Goal: Information Seeking & Learning: Learn about a topic

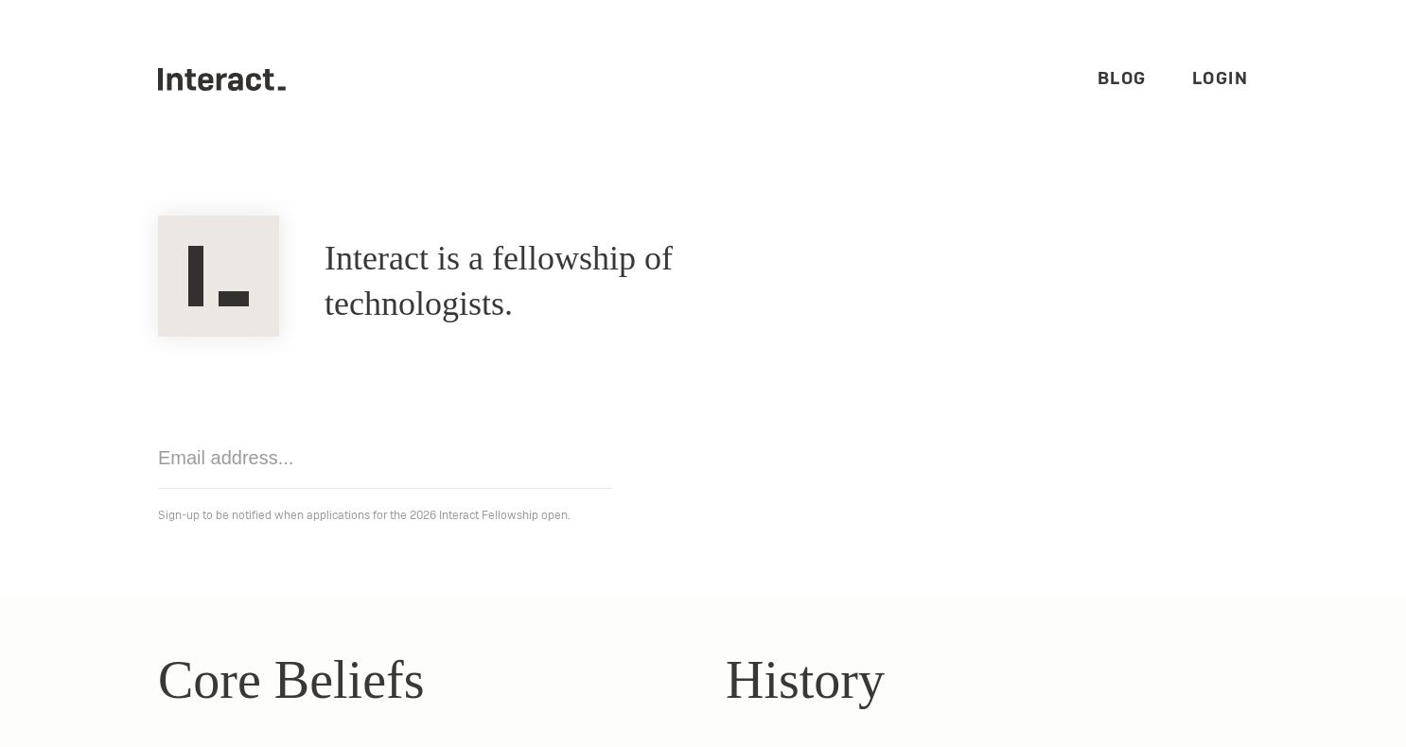
click at [1018, 342] on div "Get notified Sign-up to be notified when applications for the 2026 Interact Fel…" at bounding box center [702, 432] width 1135 height 190
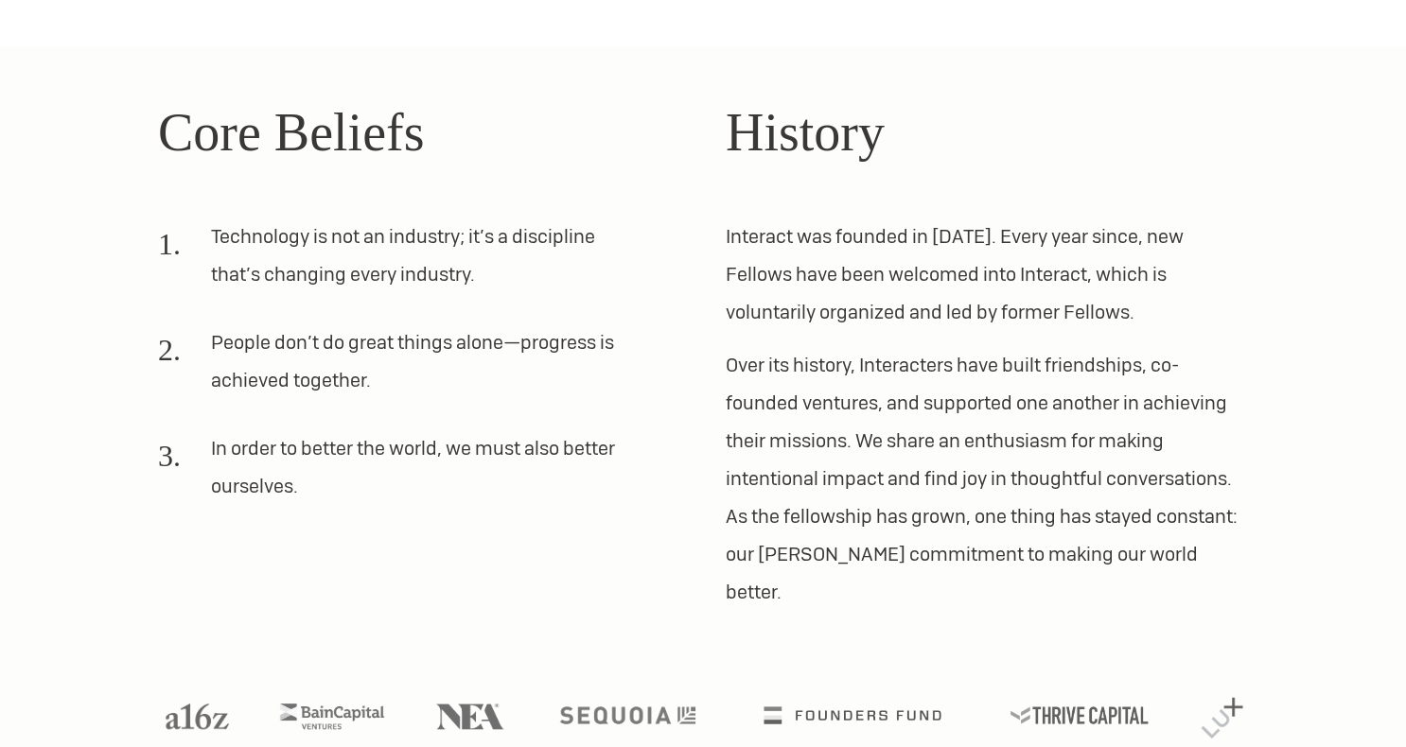
scroll to position [560, 0]
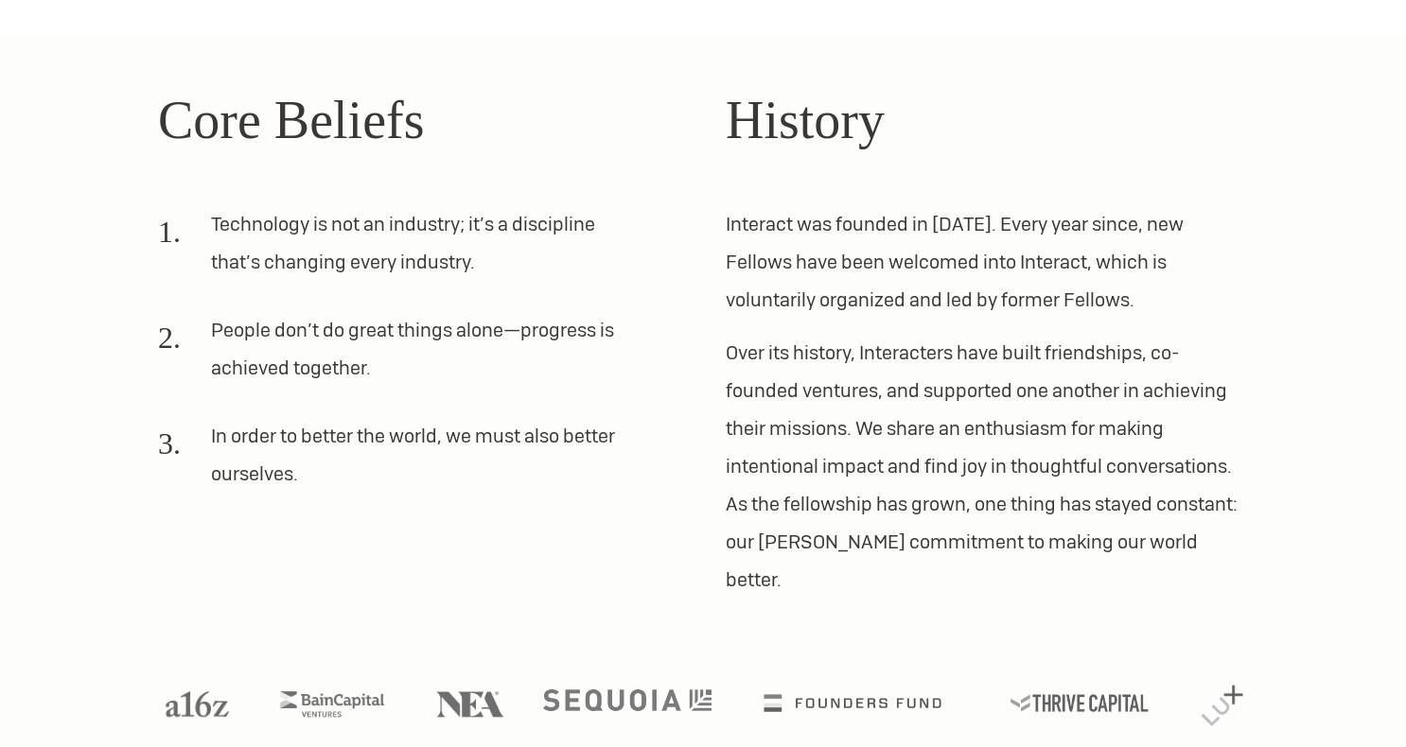
click at [602, 690] on img at bounding box center [627, 701] width 169 height 22
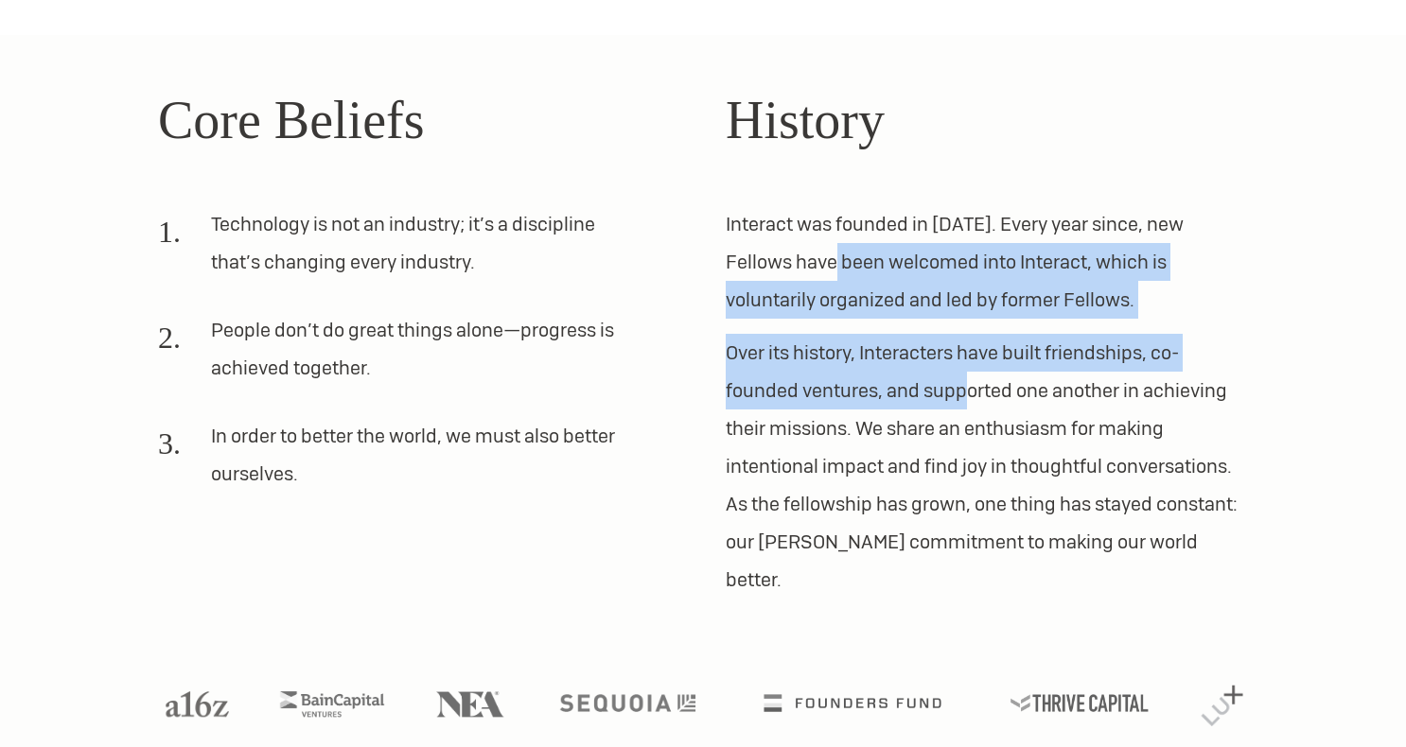
drag, startPoint x: 782, startPoint y: 246, endPoint x: 972, endPoint y: 384, distance: 235.0
click at [966, 380] on div "History Interact was founded in [DATE]. Every year since, new Fellows have been…" at bounding box center [987, 339] width 522 height 518
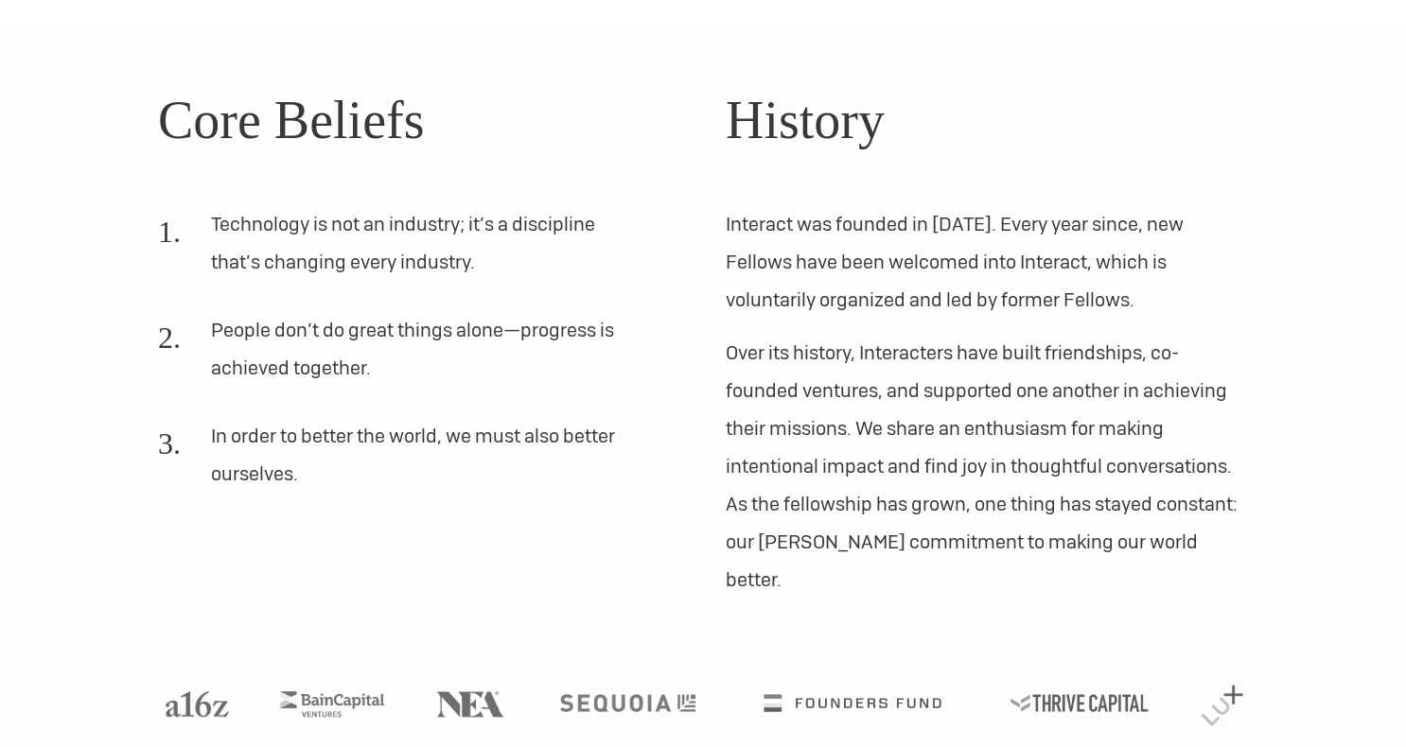
click at [972, 384] on p "Over its history, Interacters have built friendships, co-founded ventures, and …" at bounding box center [987, 466] width 522 height 265
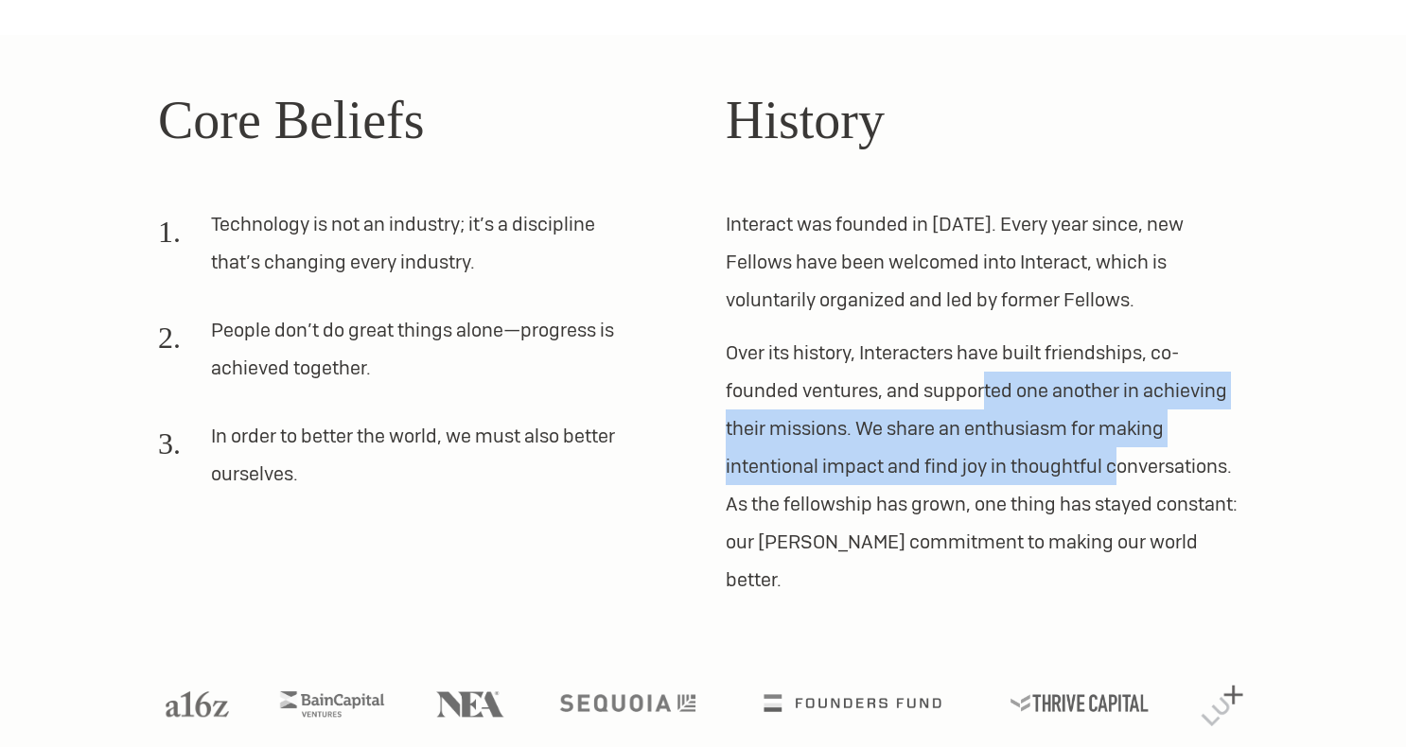
drag, startPoint x: 984, startPoint y: 374, endPoint x: 1127, endPoint y: 471, distance: 172.9
click at [1127, 470] on p "Over its history, Interacters have built friendships, co-founded ventures, and …" at bounding box center [987, 466] width 522 height 265
click at [1127, 471] on p "Over its history, Interacters have built friendships, co-founded ventures, and …" at bounding box center [987, 466] width 522 height 265
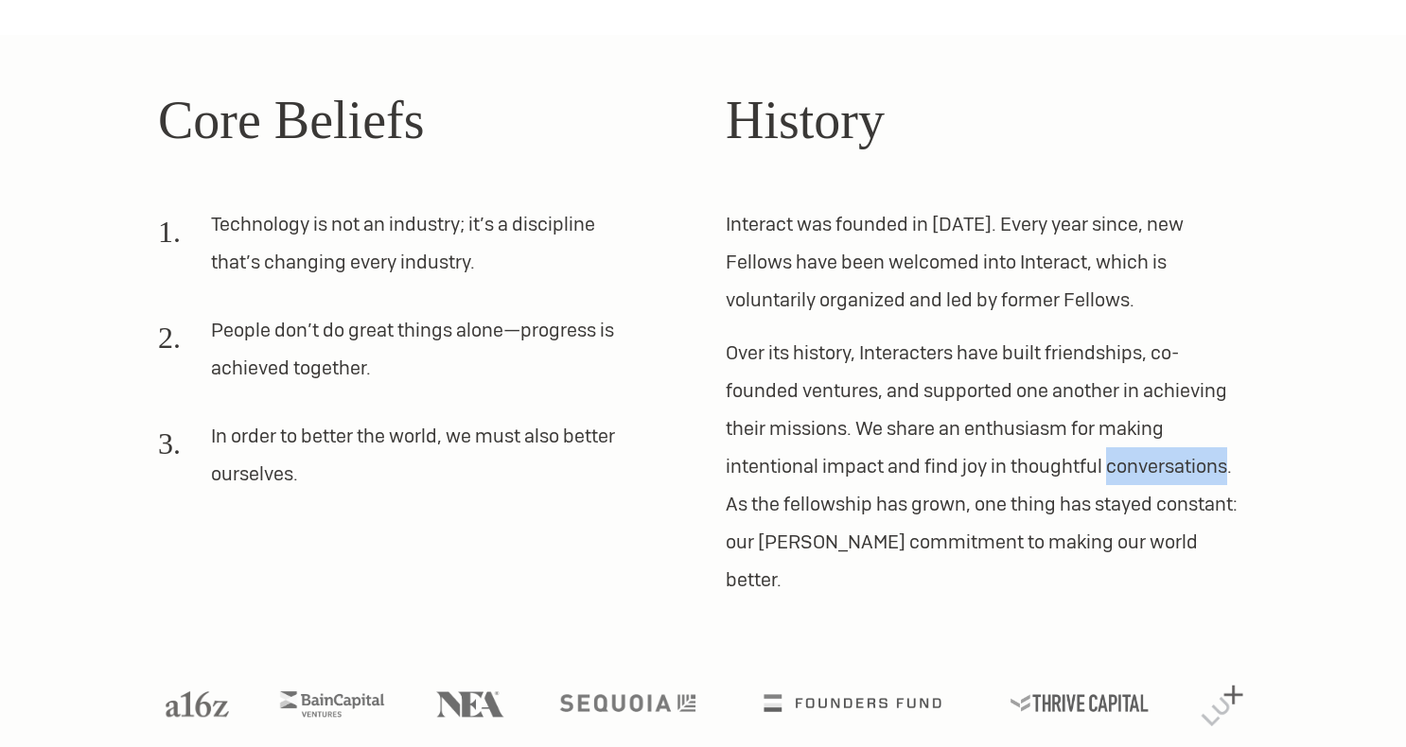
click at [1127, 471] on p "Over its history, Interacters have built friendships, co-founded ventures, and …" at bounding box center [987, 466] width 522 height 265
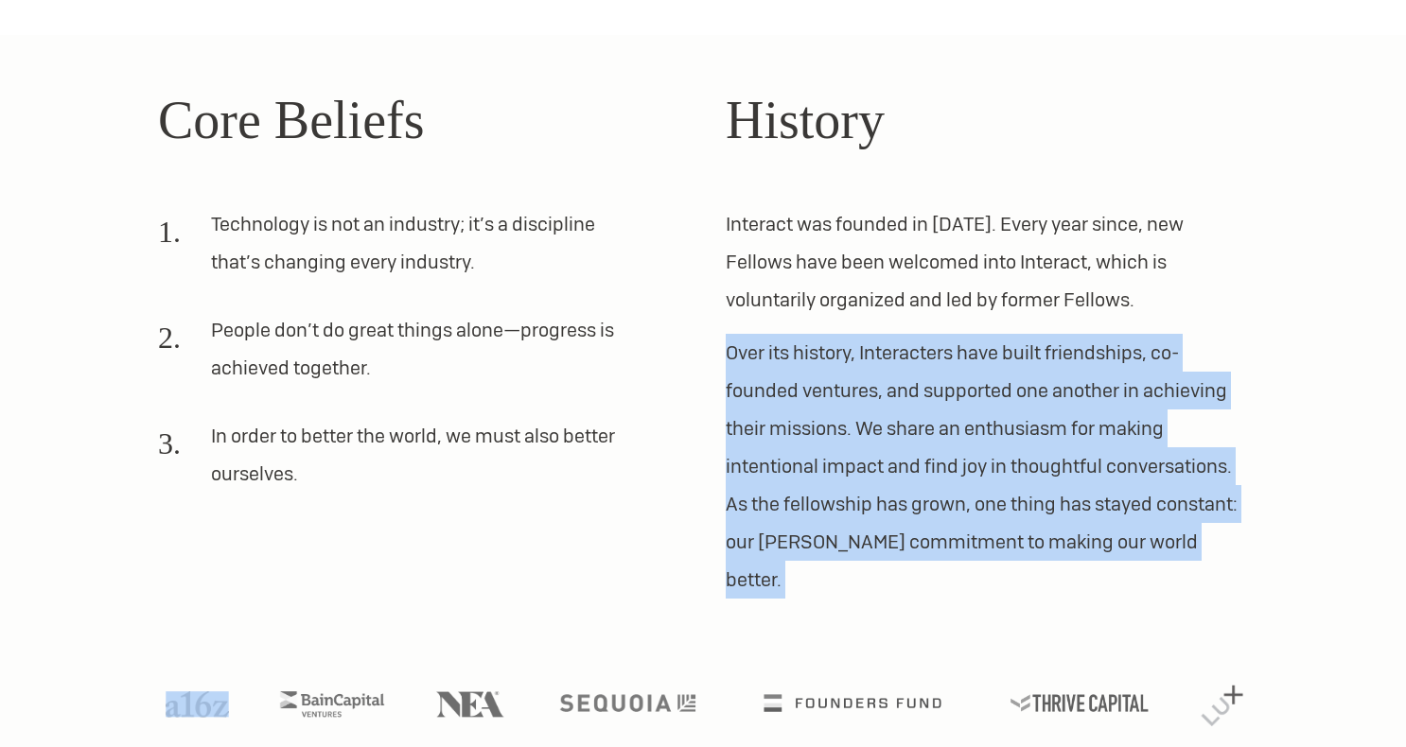
click at [1127, 471] on p "Over its history, Interacters have built friendships, co-founded ventures, and …" at bounding box center [987, 466] width 522 height 265
click at [801, 353] on p "Over its history, Interacters have built friendships, co-founded ventures, and …" at bounding box center [987, 466] width 522 height 265
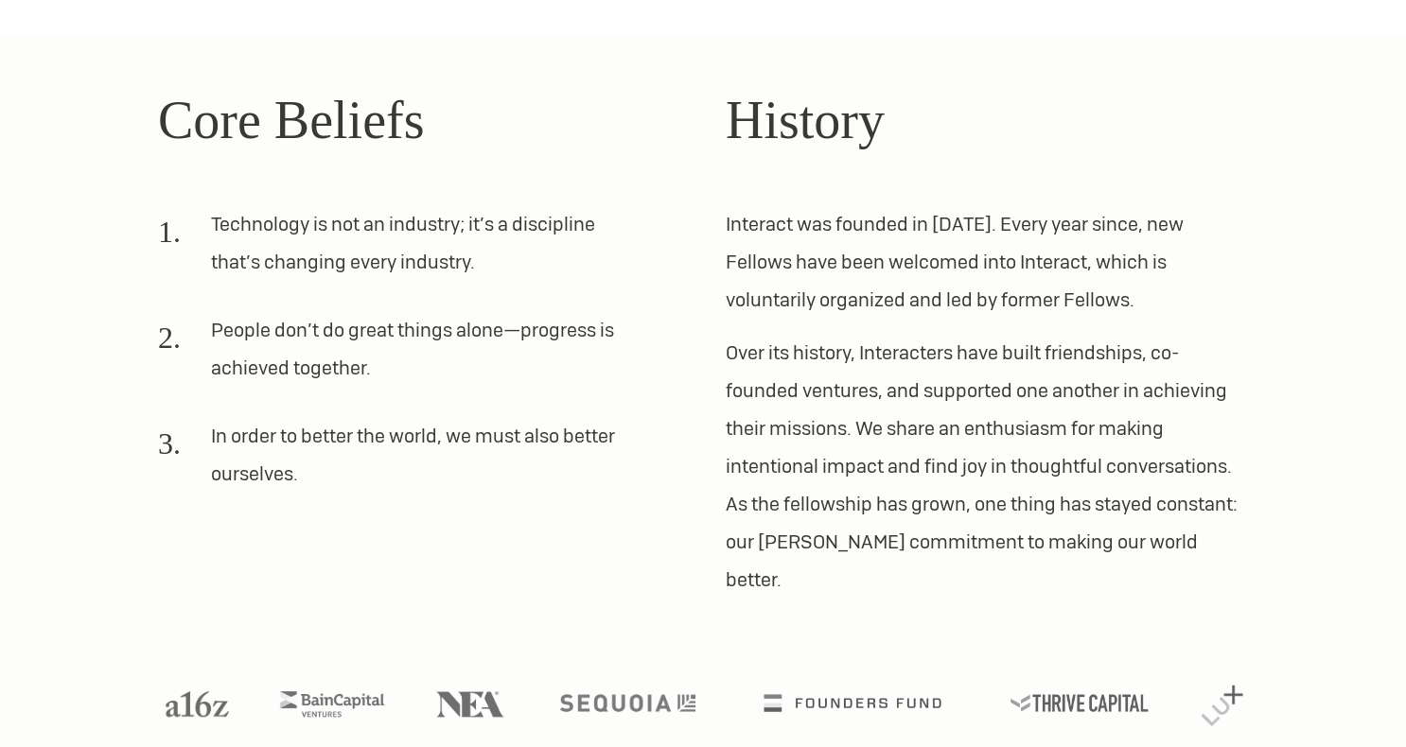
scroll to position [0, 0]
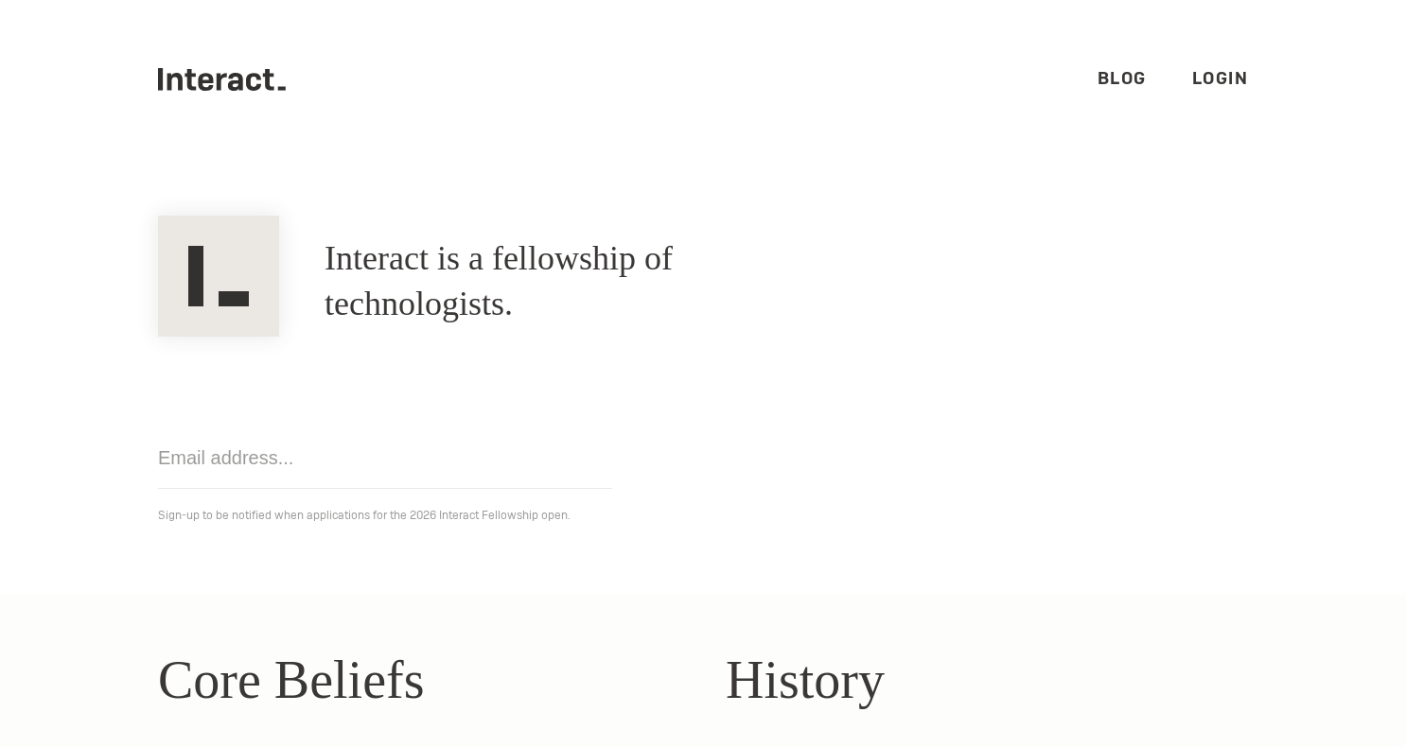
click at [1110, 87] on link "Blog" at bounding box center [1121, 78] width 49 height 22
